Goal: Task Accomplishment & Management: Use online tool/utility

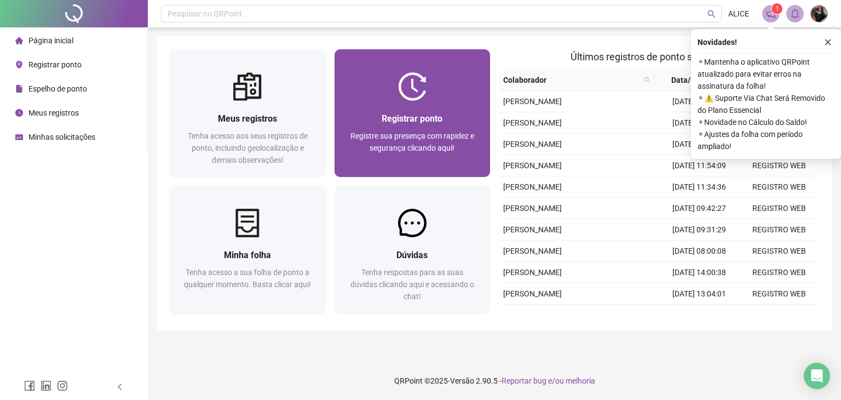
click at [403, 106] on div "Registrar ponto Registre sua presença com rapidez e segurança clicando aqui!" at bounding box center [412, 139] width 156 height 76
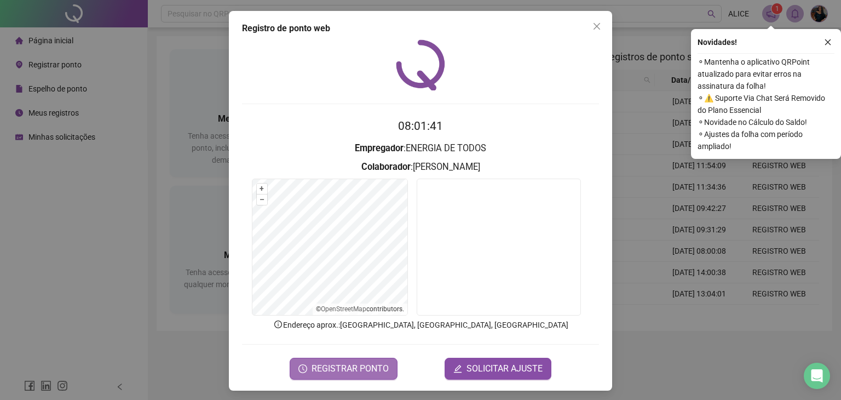
click at [335, 362] on span "REGISTRAR PONTO" at bounding box center [349, 368] width 77 height 13
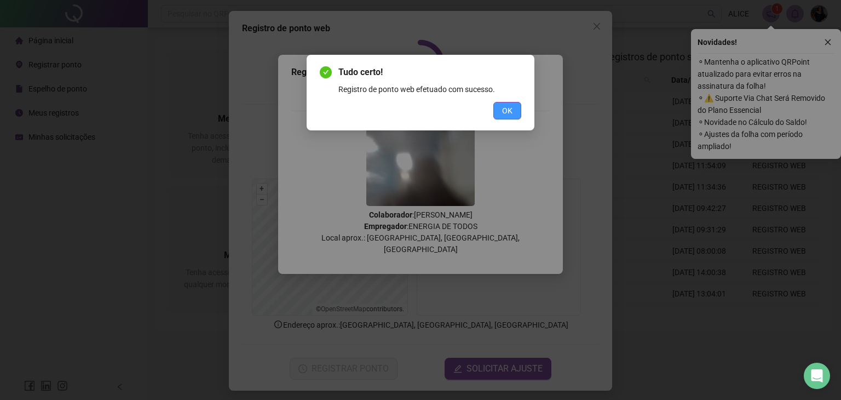
click at [506, 111] on span "OK" at bounding box center [507, 111] width 10 height 12
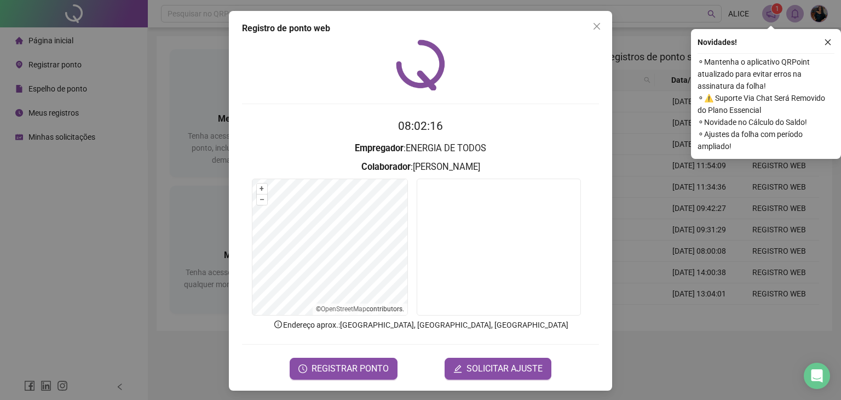
scroll to position [3, 0]
